Goal: Task Accomplishment & Management: Manage account settings

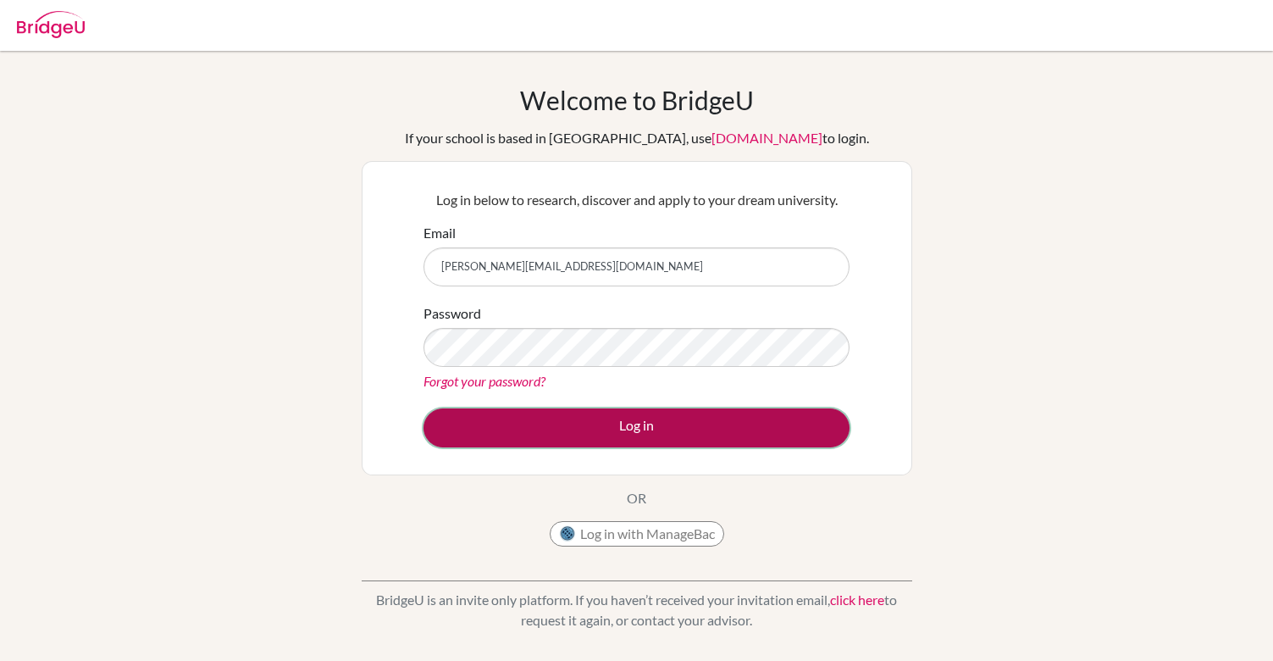
click at [629, 424] on button "Log in" at bounding box center [637, 427] width 426 height 39
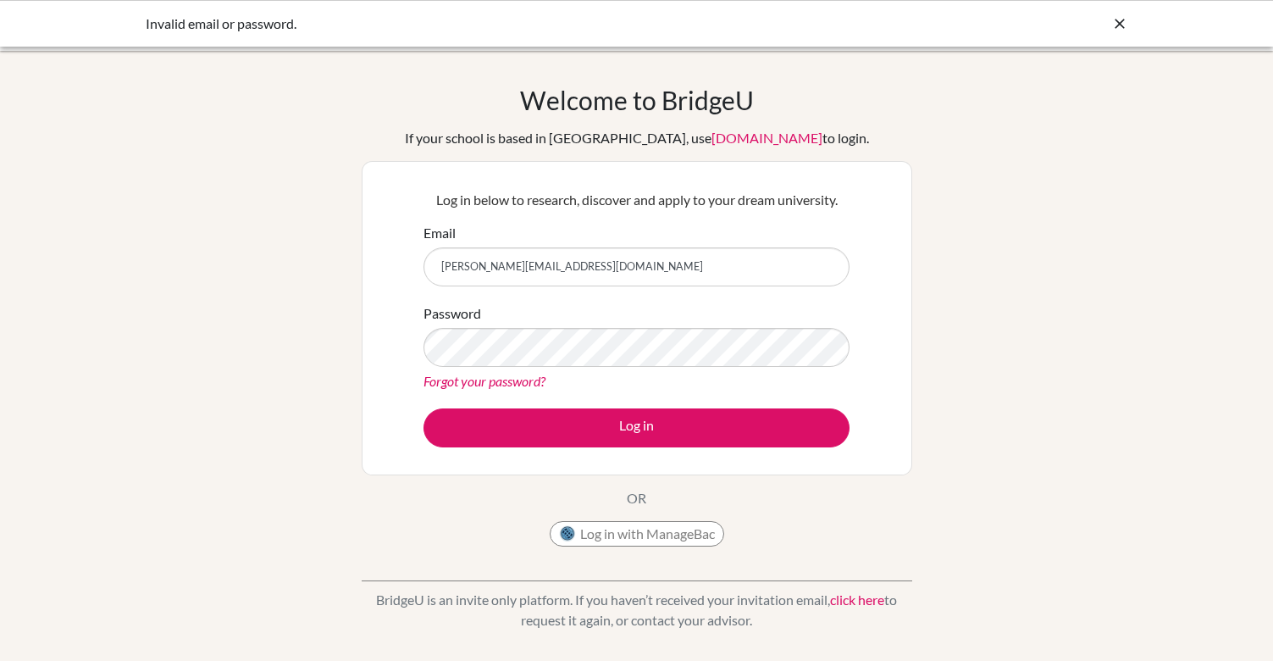
click at [760, 139] on link "[DOMAIN_NAME]" at bounding box center [767, 138] width 111 height 16
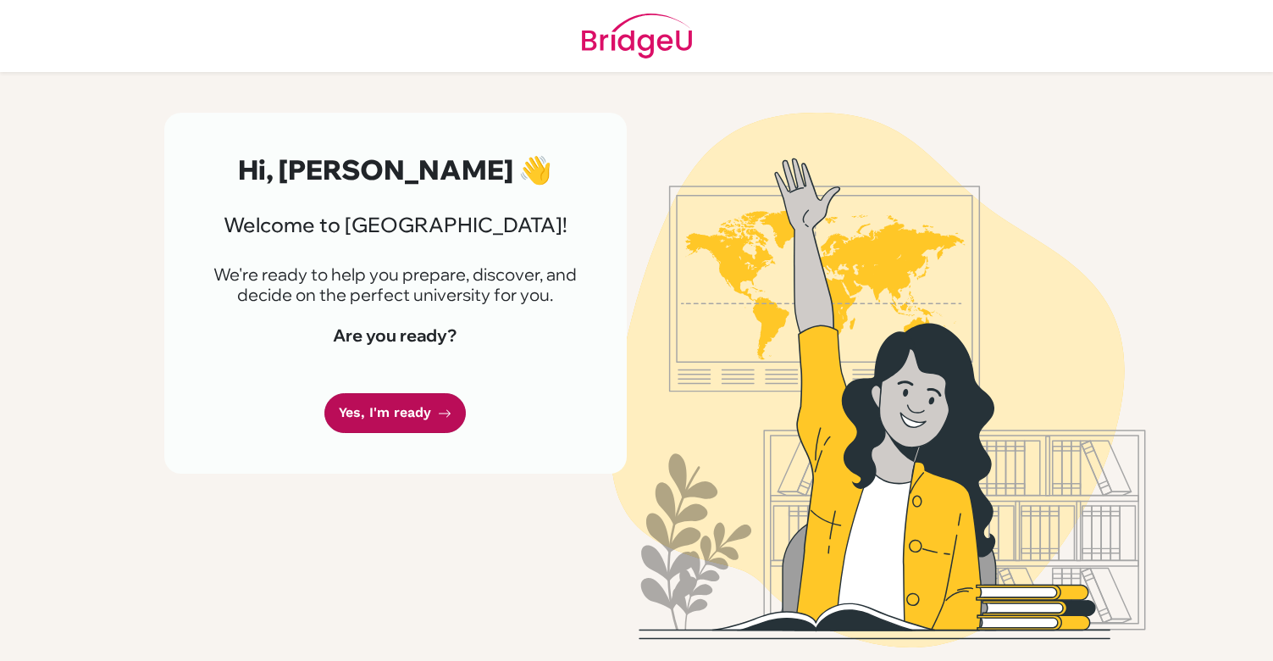
click at [427, 415] on link "Yes, I'm ready" at bounding box center [394, 413] width 141 height 40
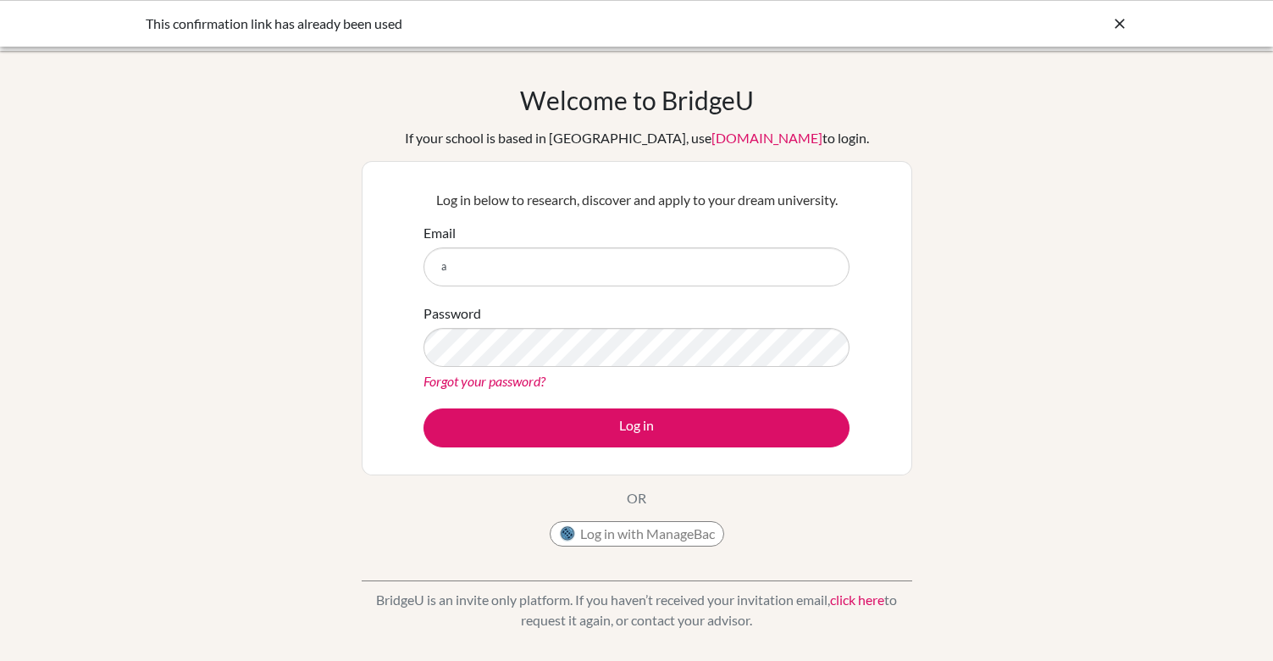
type input "[PERSON_NAME][EMAIL_ADDRESS][DOMAIN_NAME]"
click at [517, 390] on div "Forgot your password?" at bounding box center [637, 381] width 426 height 20
click at [514, 386] on link "Forgot your password?" at bounding box center [485, 381] width 122 height 16
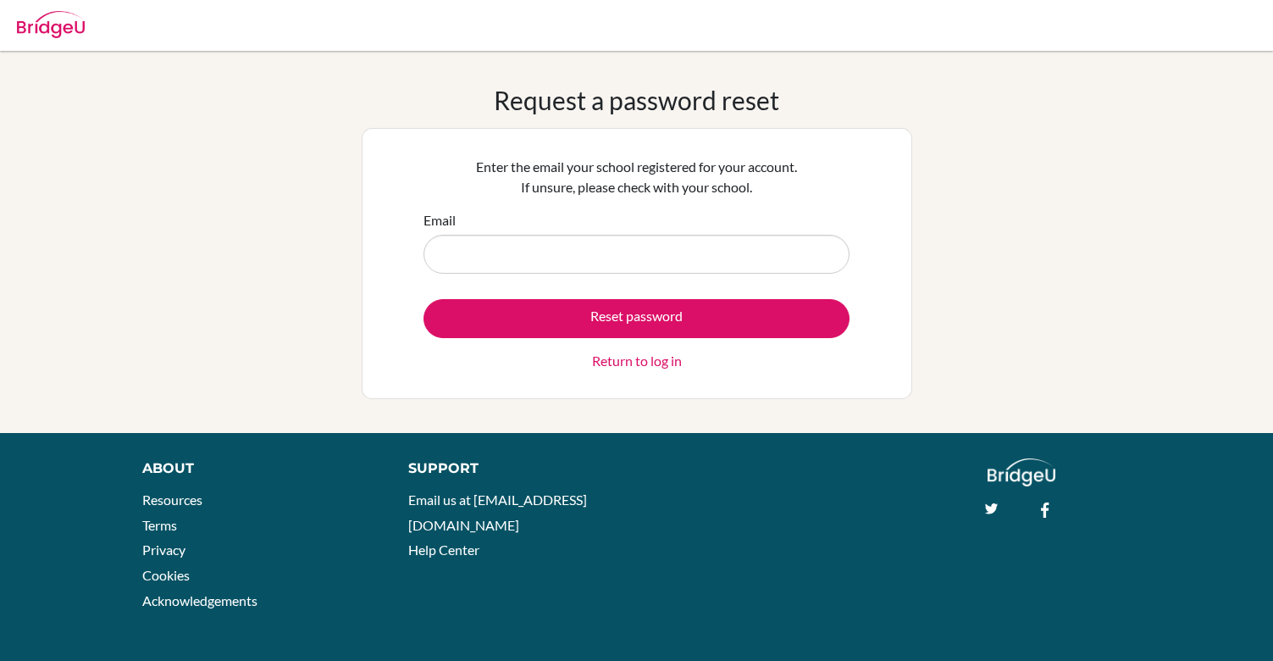
click at [531, 271] on input "Email" at bounding box center [637, 254] width 426 height 39
type input "a.guwalani@aris.edu.gh"
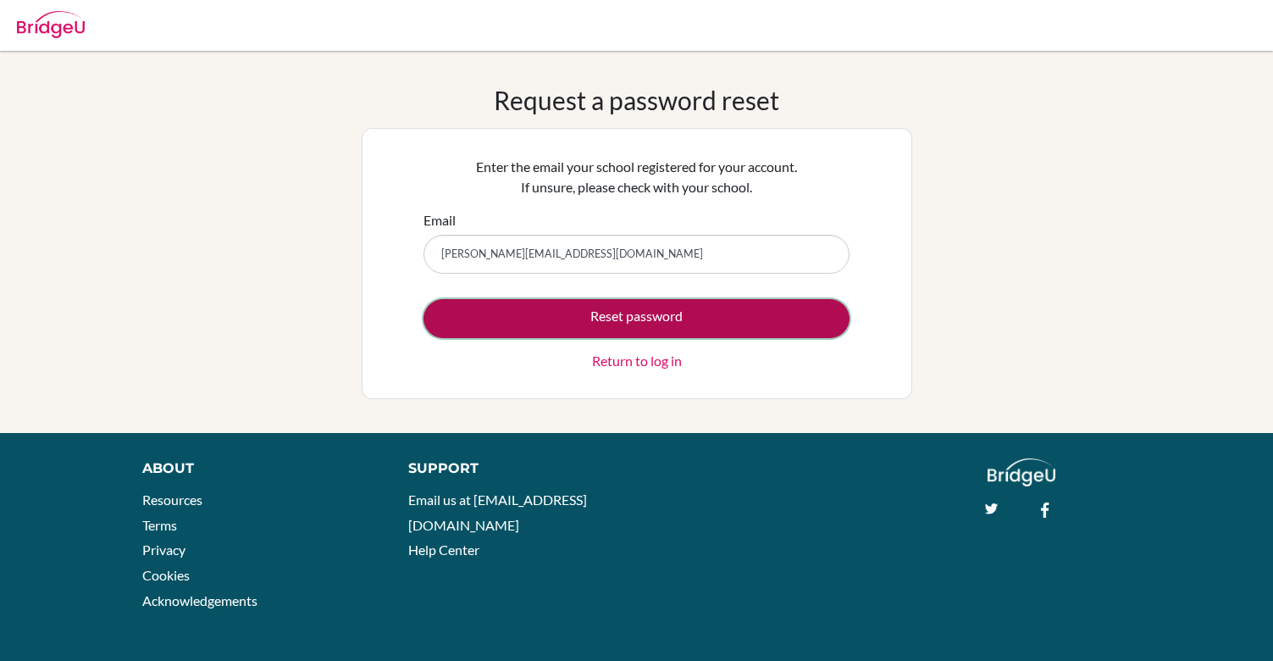
click at [570, 315] on button "Reset password" at bounding box center [637, 318] width 426 height 39
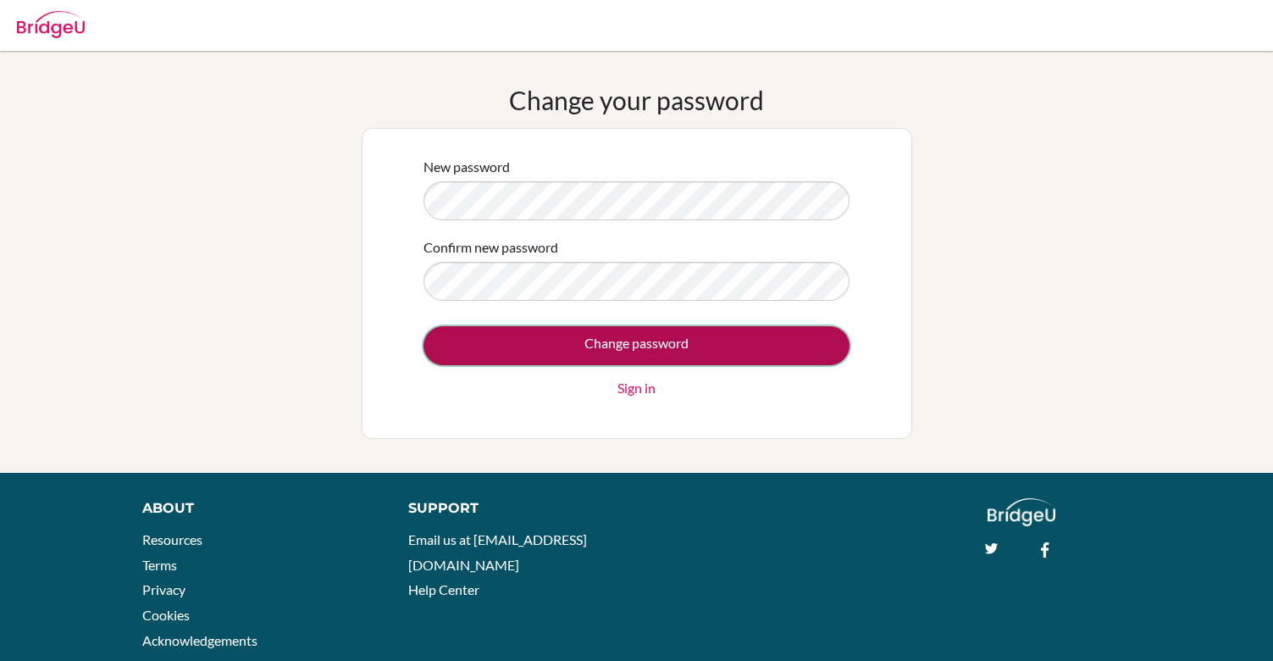
click at [590, 338] on input "Change password" at bounding box center [637, 345] width 426 height 39
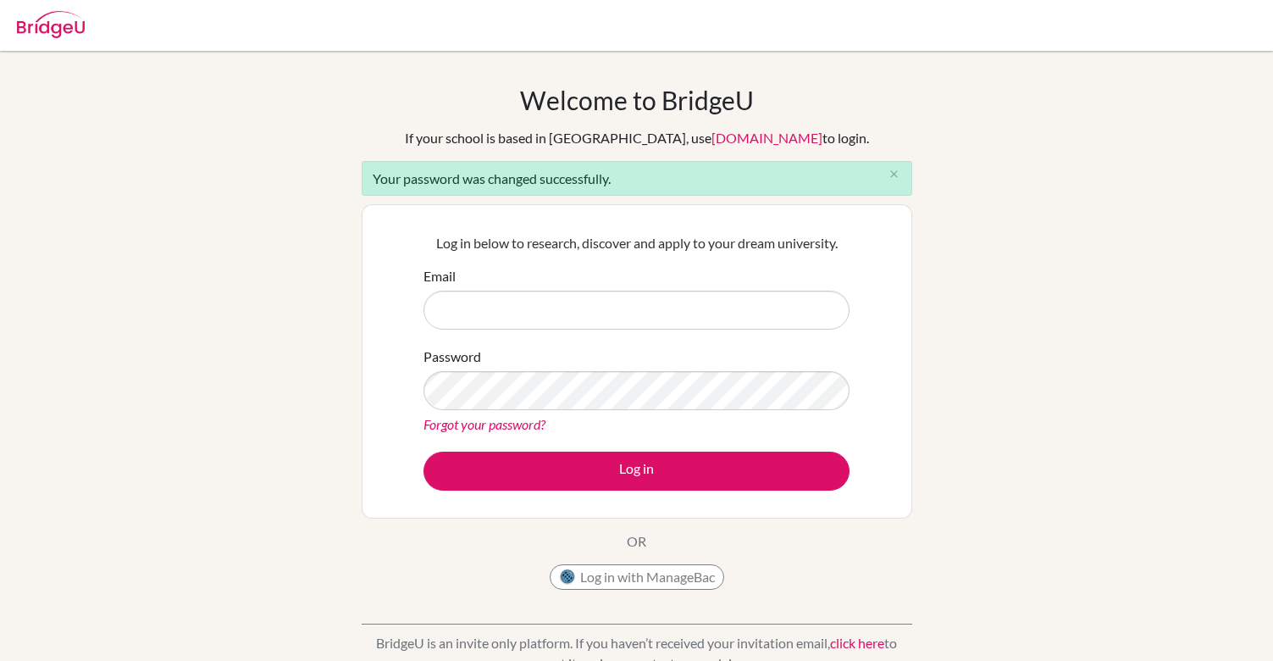
click at [556, 310] on input "Email" at bounding box center [637, 310] width 426 height 39
type input "a.guwalani@aris.edu.gh"
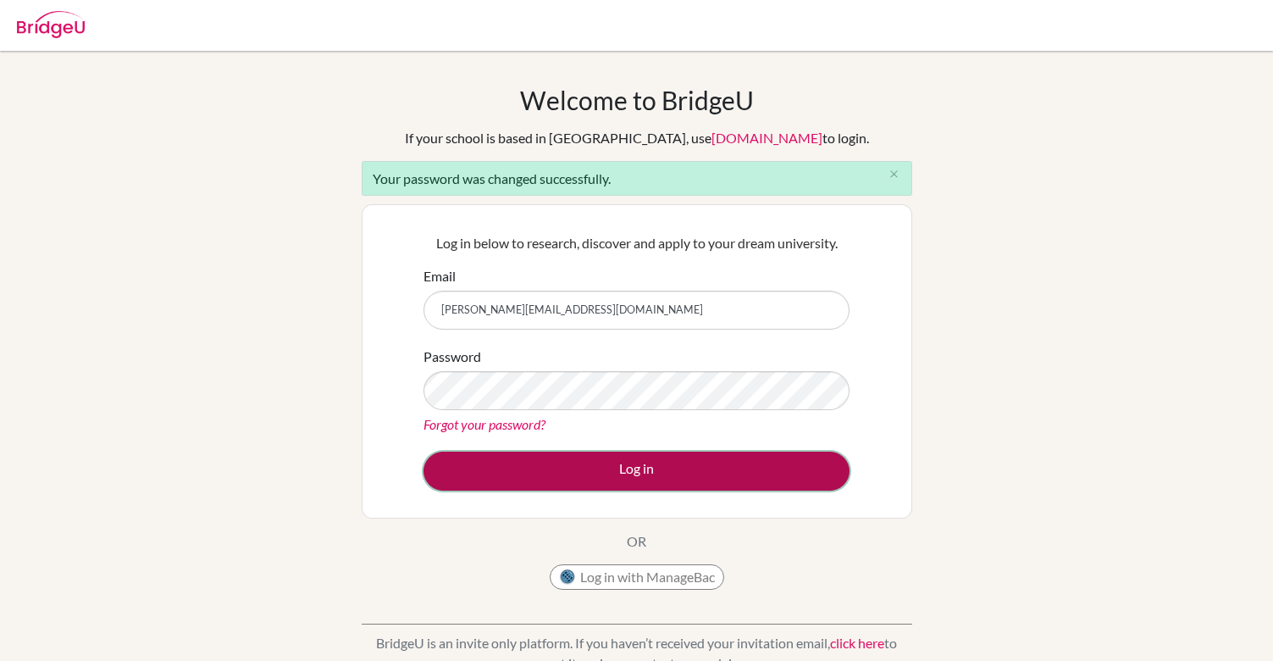
click at [589, 475] on button "Log in" at bounding box center [637, 471] width 426 height 39
